Goal: Task Accomplishment & Management: Use online tool/utility

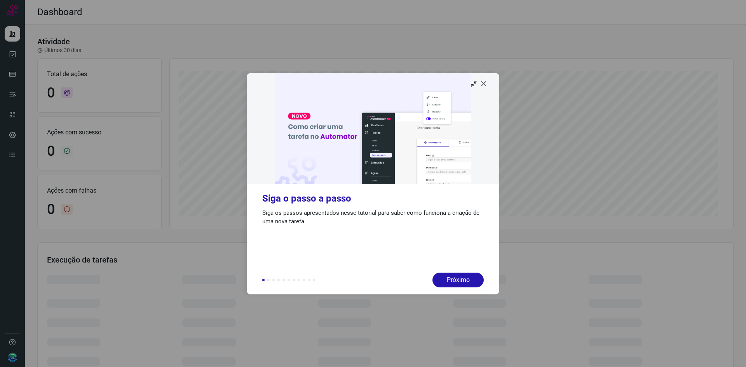
click at [483, 82] on icon at bounding box center [484, 84] width 8 height 8
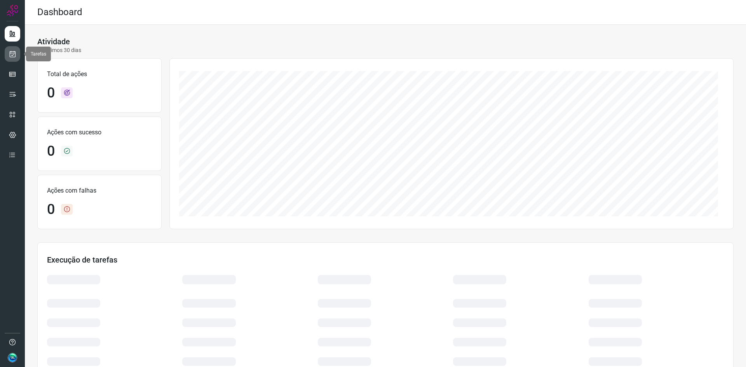
click at [13, 53] on icon at bounding box center [13, 54] width 8 height 8
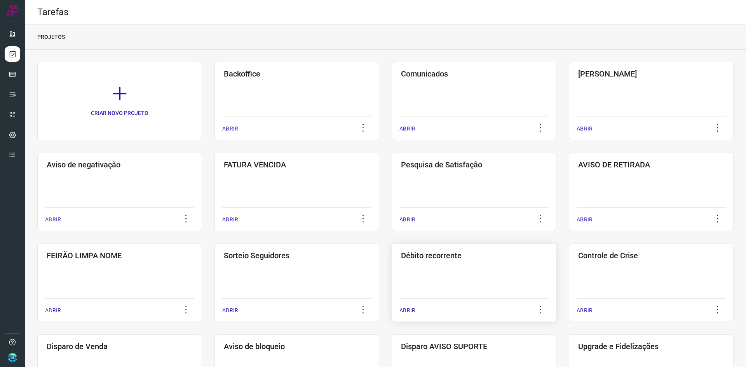
click at [449, 264] on div "Débito recorrente ABRIR" at bounding box center [474, 283] width 165 height 78
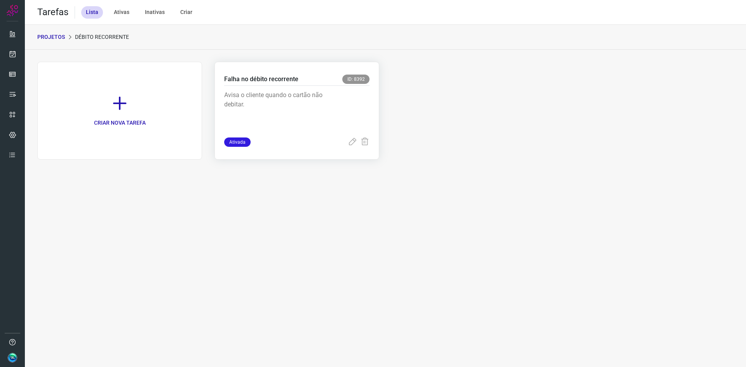
click at [348, 103] on div "Avisa o cliente quando o cartão não debitar." at bounding box center [296, 112] width 145 height 52
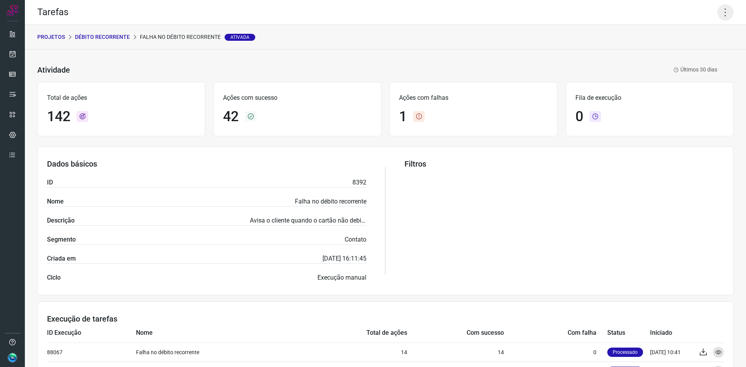
click at [717, 14] on icon at bounding box center [725, 12] width 16 height 16
click at [692, 49] on li "Executar" at bounding box center [692, 51] width 71 height 12
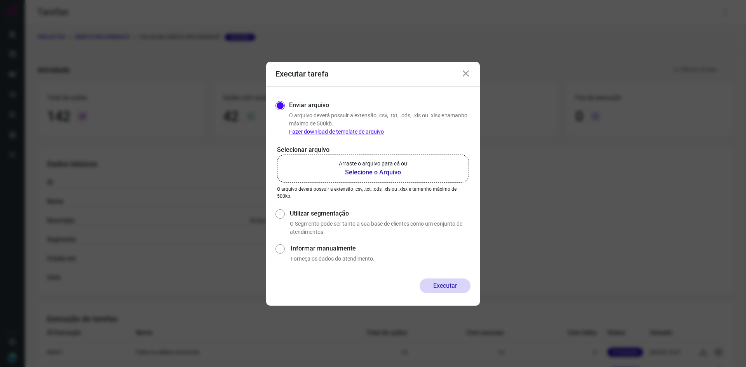
click at [373, 171] on b "Selecione o Arquivo" at bounding box center [373, 172] width 68 height 9
click at [0, 0] on input "Arraste o arquivo para cá ou Selecione o Arquivo" at bounding box center [0, 0] width 0 height 0
click at [379, 164] on p "Arraste o arquivo para cá ou" at bounding box center [373, 164] width 68 height 8
click at [0, 0] on input "Arraste o arquivo para cá ou Selecione o Arquivo" at bounding box center [0, 0] width 0 height 0
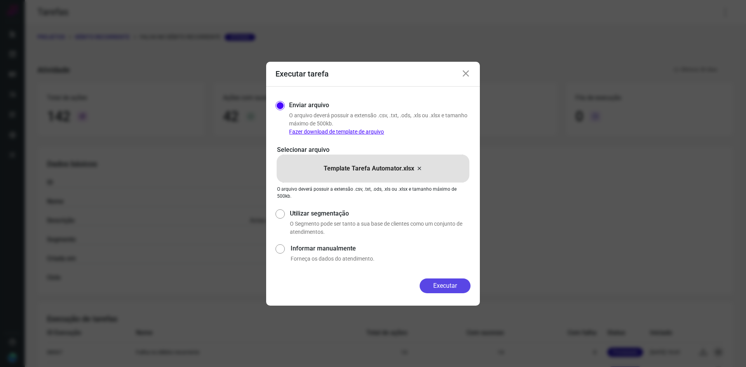
click at [442, 288] on button "Executar" at bounding box center [445, 286] width 51 height 15
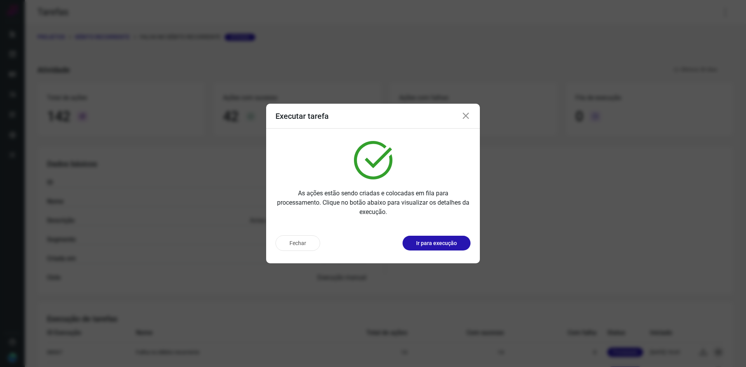
click at [433, 235] on div "Fechar Ir para execução" at bounding box center [372, 243] width 195 height 16
click at [434, 240] on p "Ir para execução" at bounding box center [436, 243] width 41 height 8
